Goal: Find specific page/section: Find specific page/section

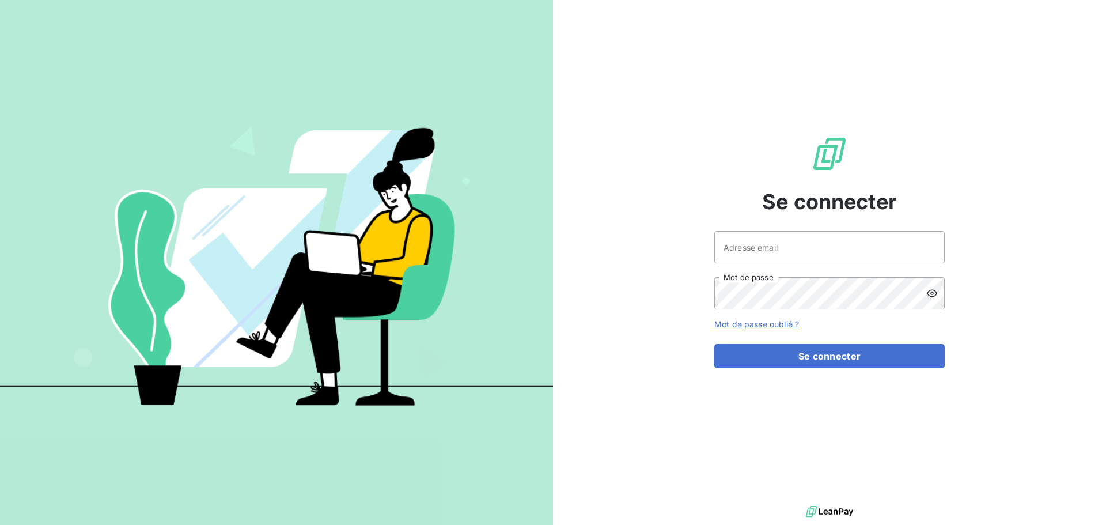
click at [0, 524] on div at bounding box center [0, 525] width 0 height 0
type input "[EMAIL_ADDRESS][DOMAIN_NAME]"
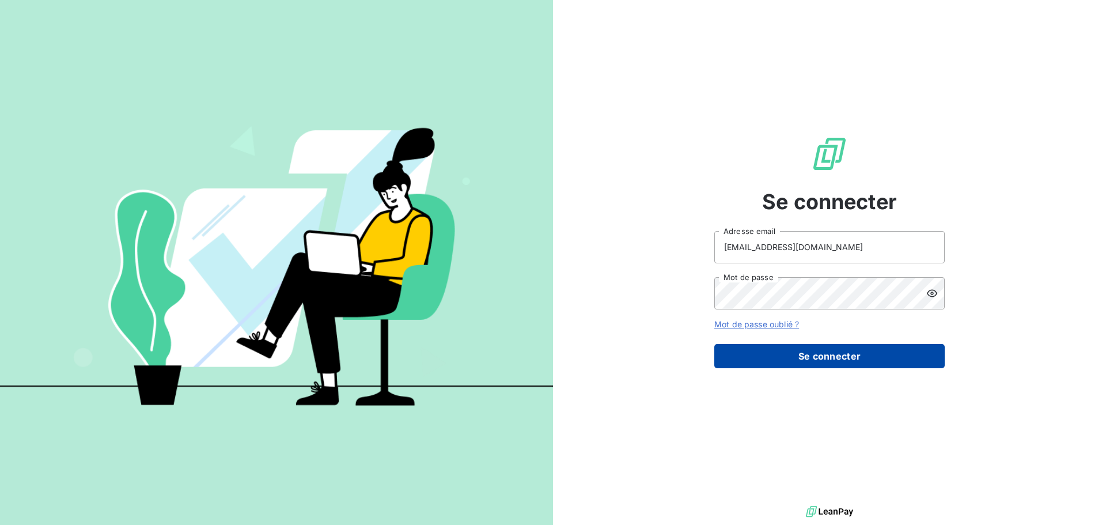
click at [875, 360] on button "Se connecter" at bounding box center [829, 356] width 230 height 24
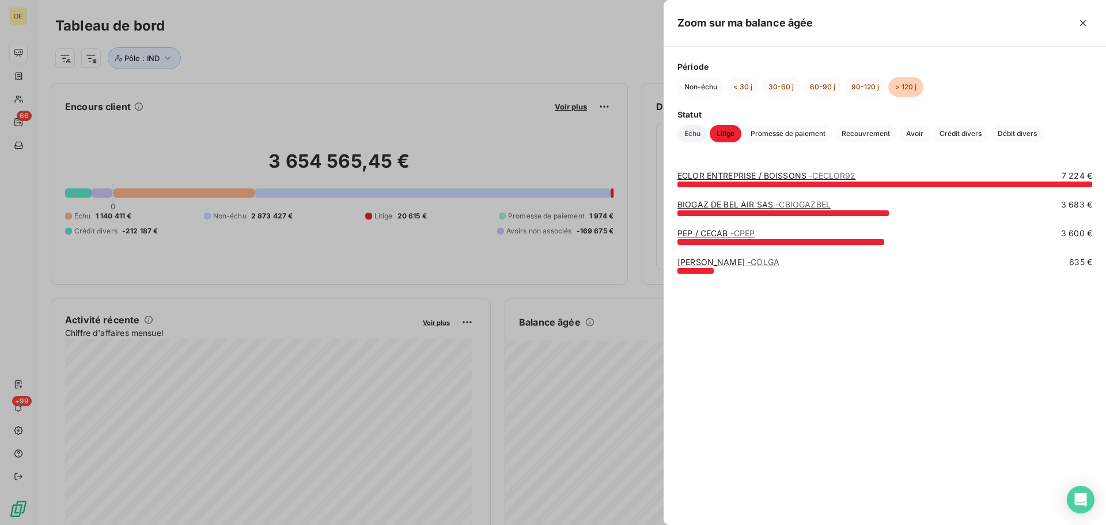
click at [692, 137] on span "Échu" at bounding box center [693, 133] width 30 height 17
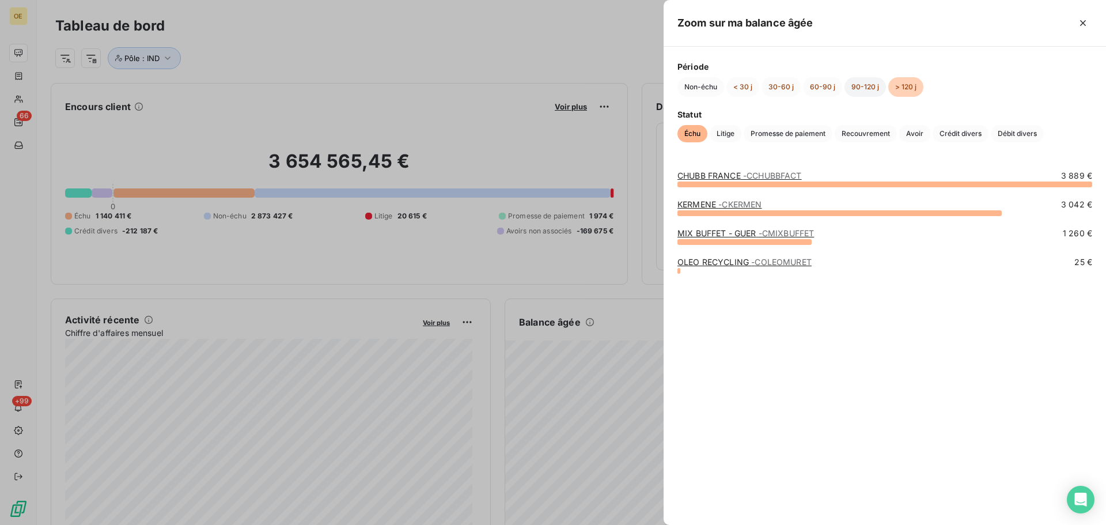
click at [862, 96] on button "90-120 j" at bounding box center [865, 87] width 41 height 20
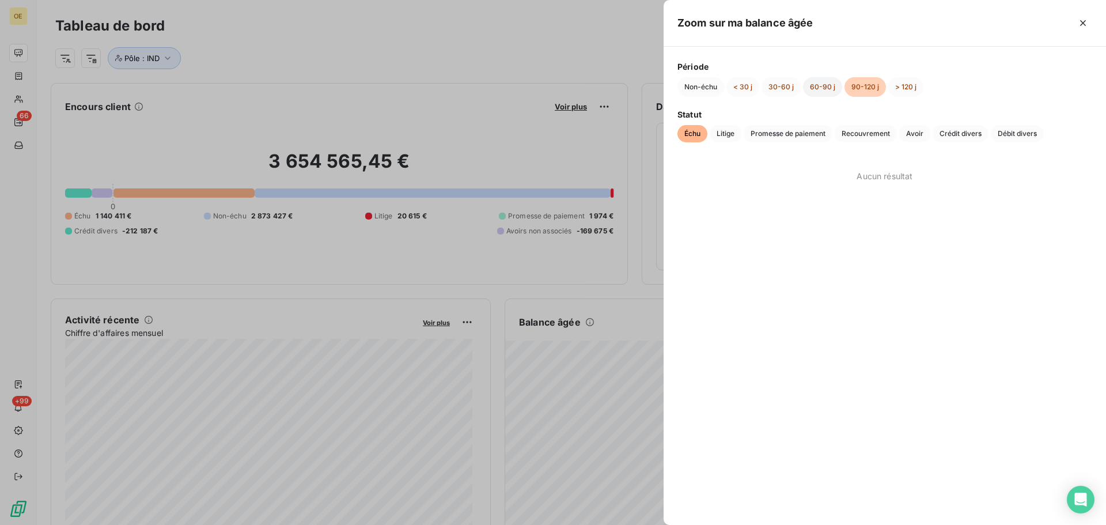
click at [826, 94] on button "60-90 j" at bounding box center [822, 87] width 39 height 20
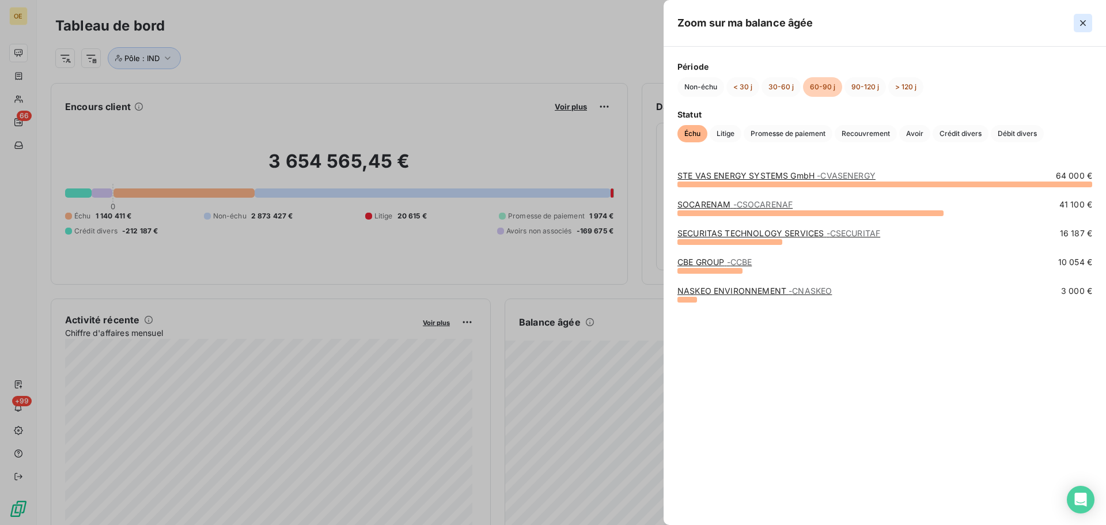
click at [1081, 26] on icon "button" at bounding box center [1083, 23] width 12 height 12
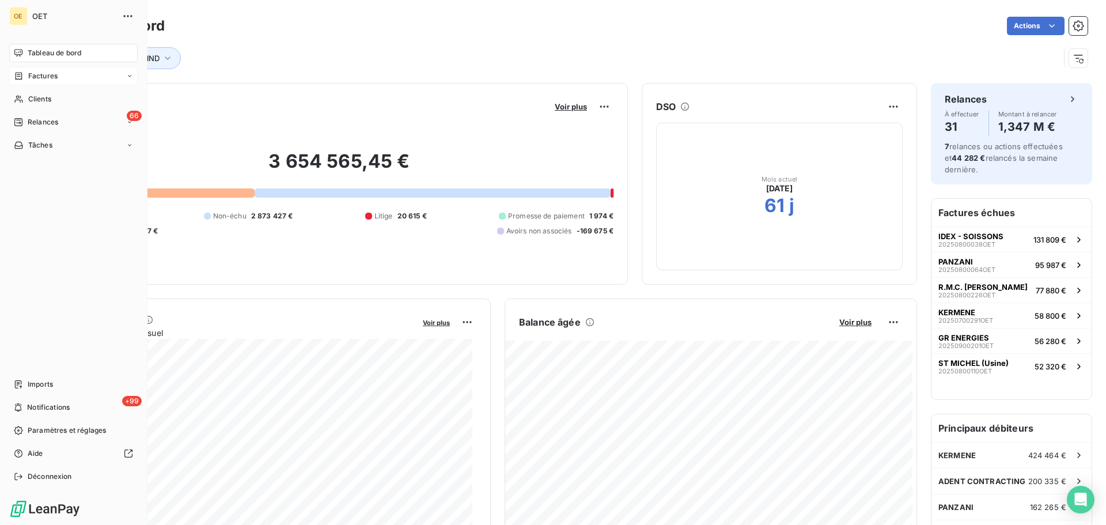
click at [39, 77] on span "Factures" at bounding box center [42, 76] width 29 height 10
click at [51, 76] on span "Factures" at bounding box center [42, 76] width 29 height 10
click at [41, 95] on span "Factures" at bounding box center [42, 99] width 29 height 10
click at [46, 97] on span "Factures" at bounding box center [42, 99] width 29 height 10
click at [39, 100] on span "Factures" at bounding box center [42, 99] width 29 height 10
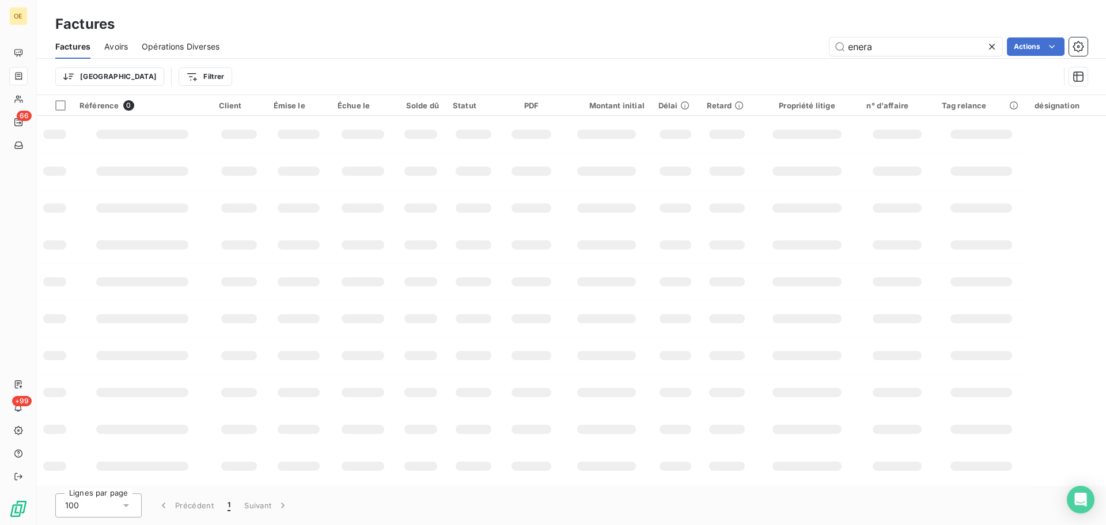
drag, startPoint x: 902, startPoint y: 50, endPoint x: 723, endPoint y: 48, distance: 179.2
click at [723, 48] on div "enera Actions" at bounding box center [660, 46] width 854 height 18
type input "gautier"
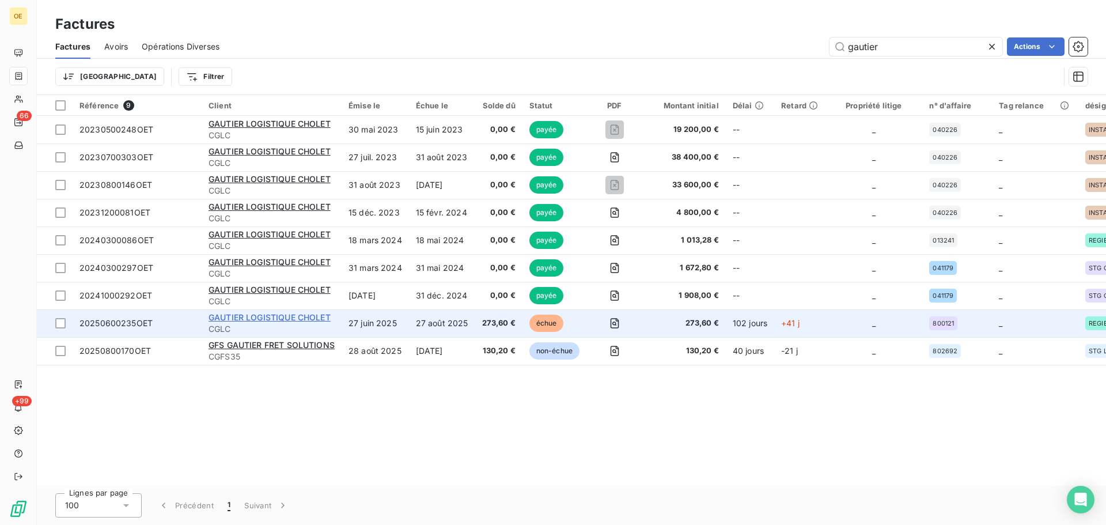
click at [293, 317] on span "GAUTIER LOGISTIQUE CHOLET" at bounding box center [270, 317] width 122 height 10
